Goal: Find specific page/section: Find specific page/section

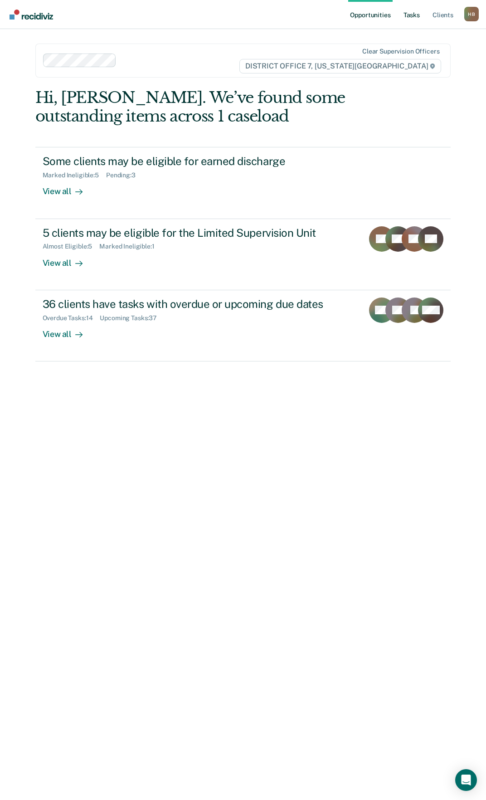
click at [410, 15] on link "Tasks" at bounding box center [412, 14] width 20 height 29
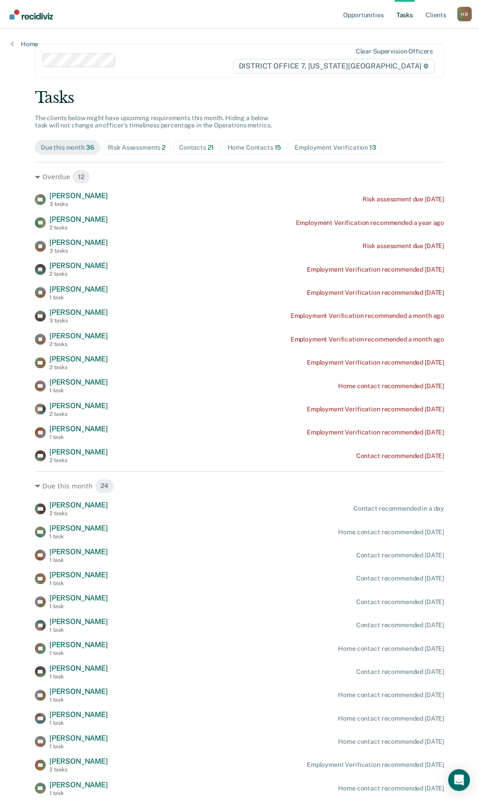
click at [126, 142] on span "Risk Assessments 2" at bounding box center [137, 147] width 70 height 15
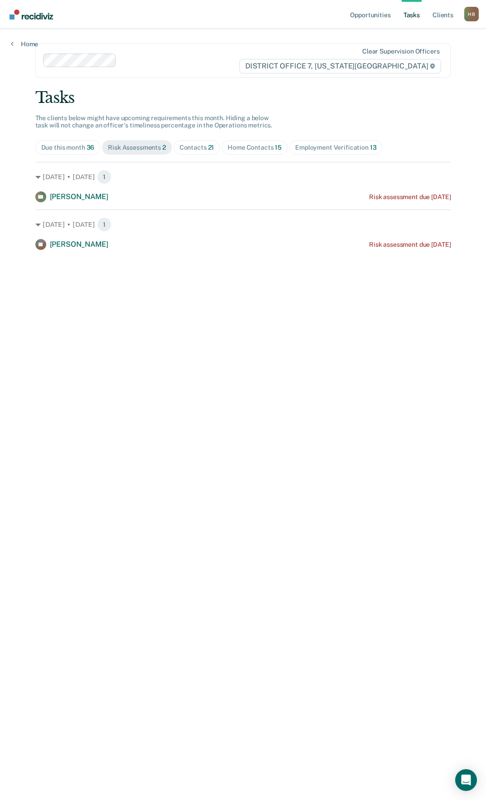
click at [184, 152] on span "Contacts 21" at bounding box center [197, 147] width 47 height 15
